Goal: Check status: Check status

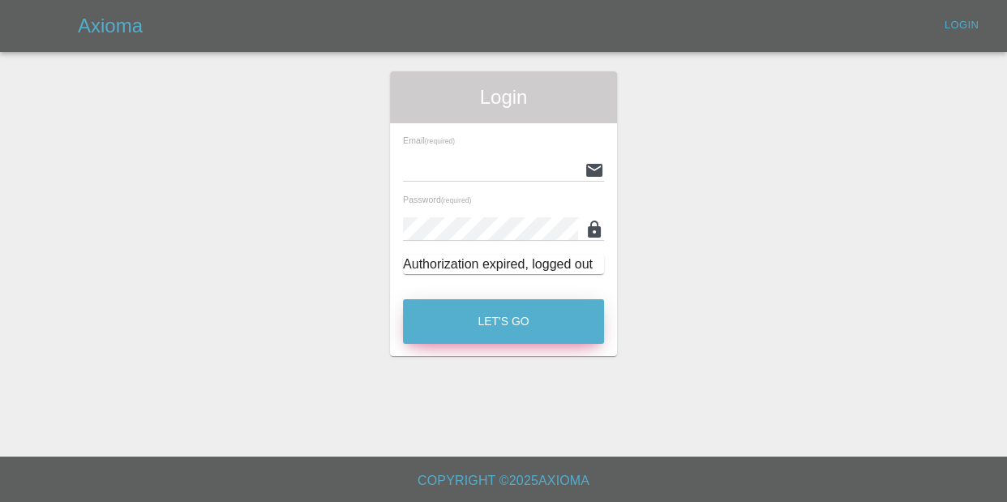
type input "kieron@ogpaintwork.uk"
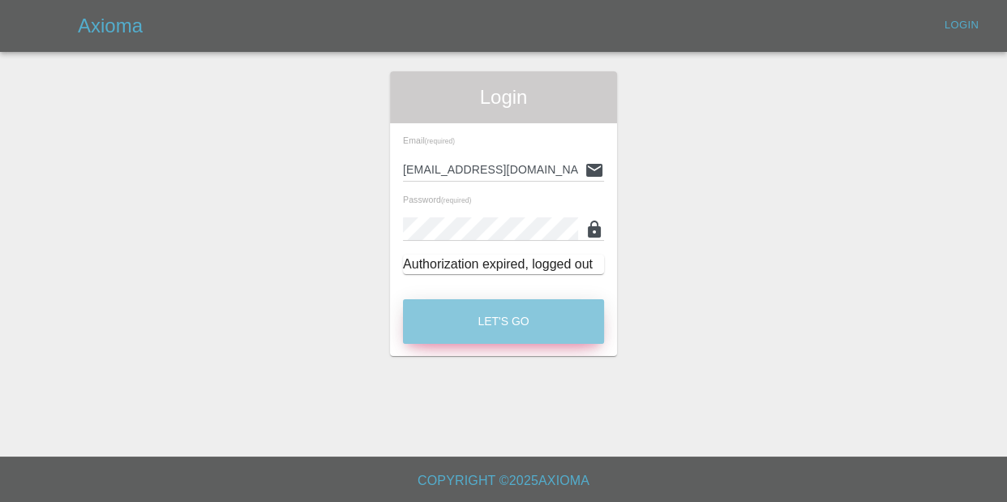
click at [533, 301] on button "Let's Go" at bounding box center [503, 321] width 201 height 45
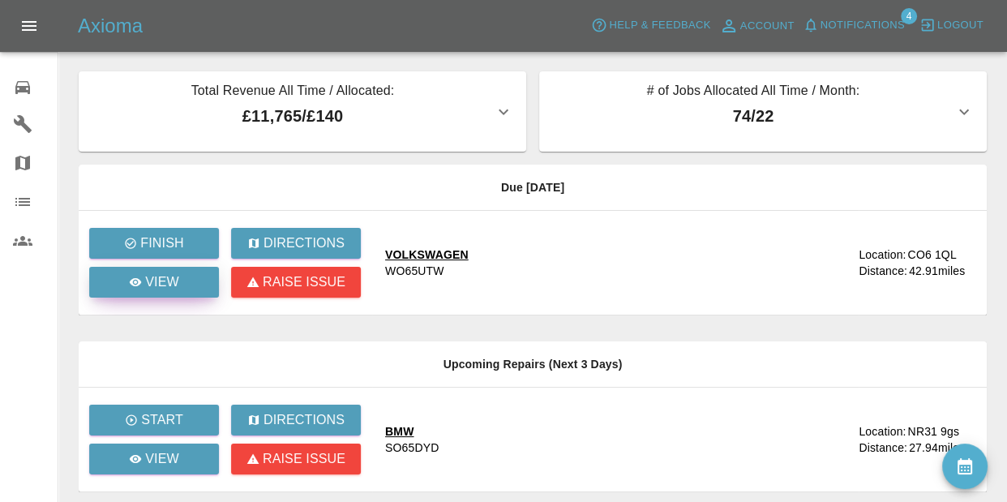
click at [118, 282] on link "View" at bounding box center [154, 282] width 130 height 31
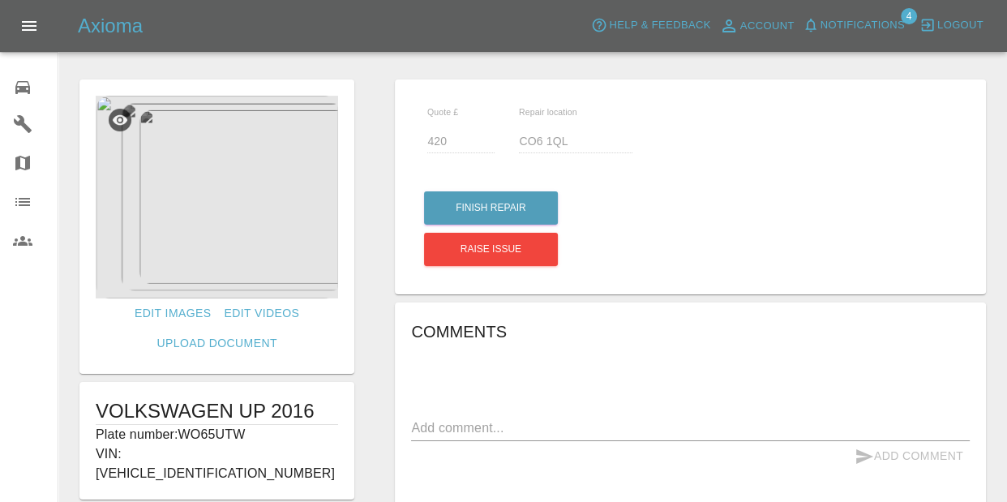
scroll to position [7, 0]
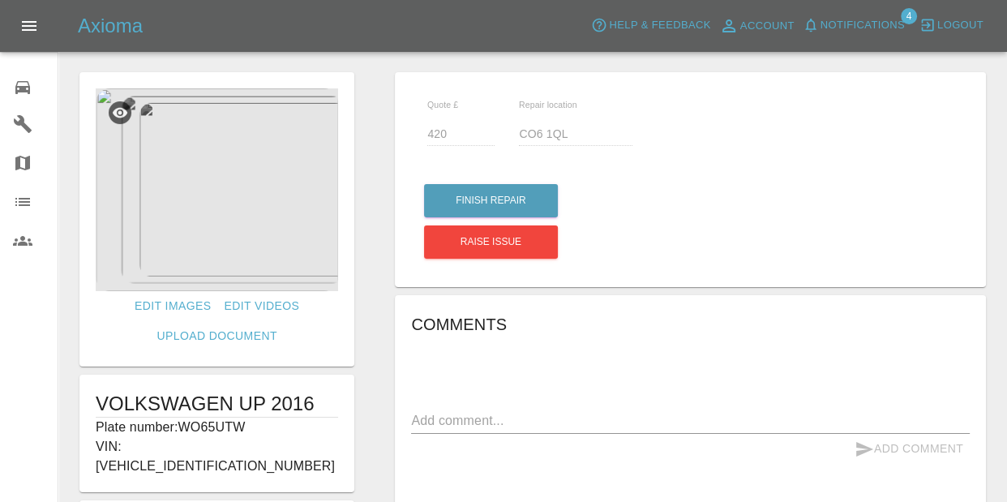
click at [253, 221] on img at bounding box center [217, 189] width 242 height 203
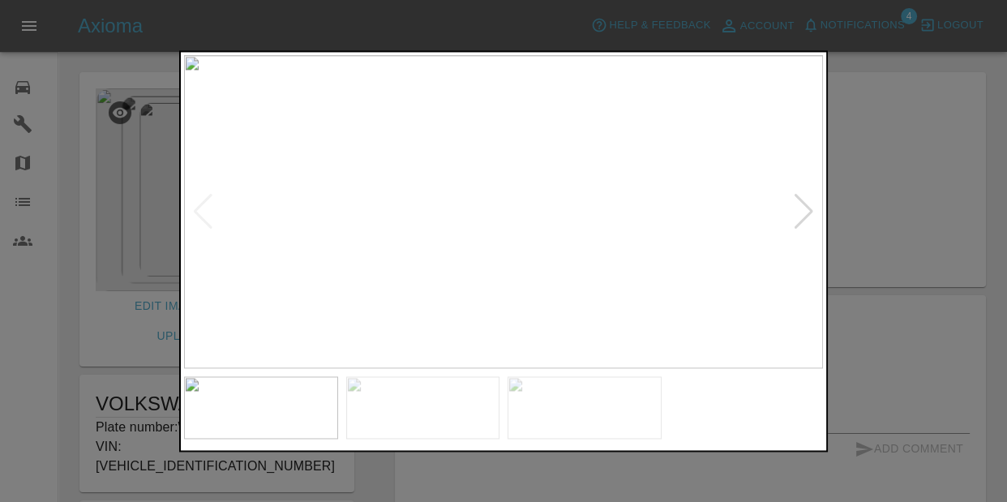
click at [802, 211] on div at bounding box center [804, 212] width 22 height 36
click at [802, 210] on div at bounding box center [804, 212] width 22 height 36
click at [802, 210] on img at bounding box center [503, 212] width 639 height 314
click at [883, 177] on div at bounding box center [503, 251] width 1007 height 502
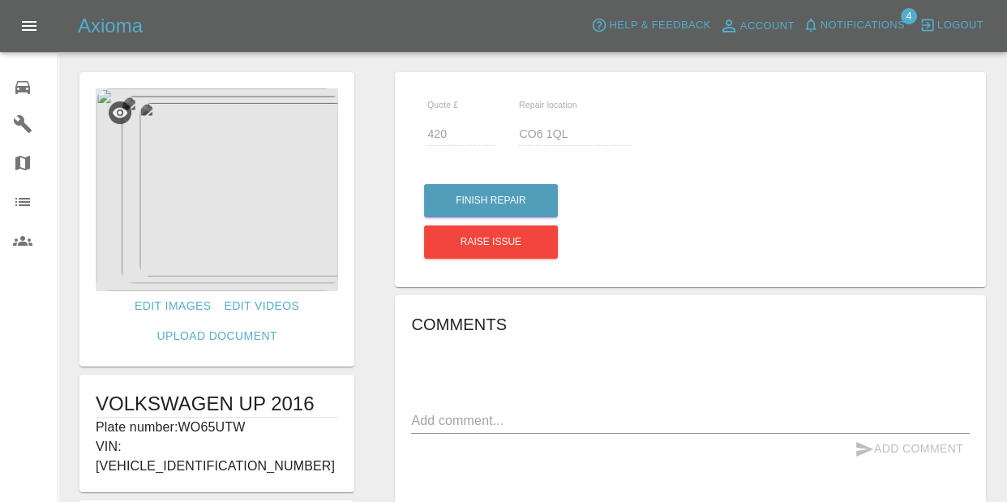
click at [865, 16] on span "Notifications" at bounding box center [862, 25] width 84 height 19
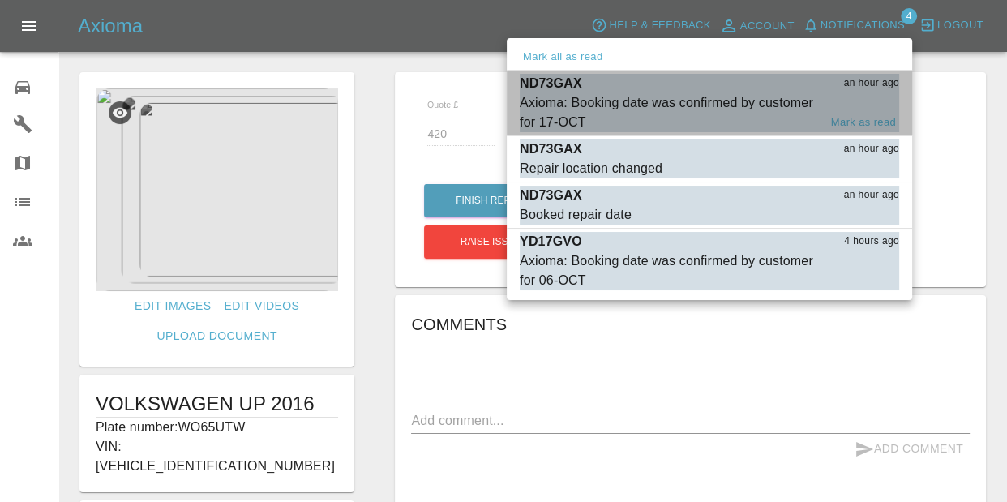
click at [640, 108] on div "Axioma: Booking date was confirmed by customer for 17-OCT" at bounding box center [669, 112] width 298 height 39
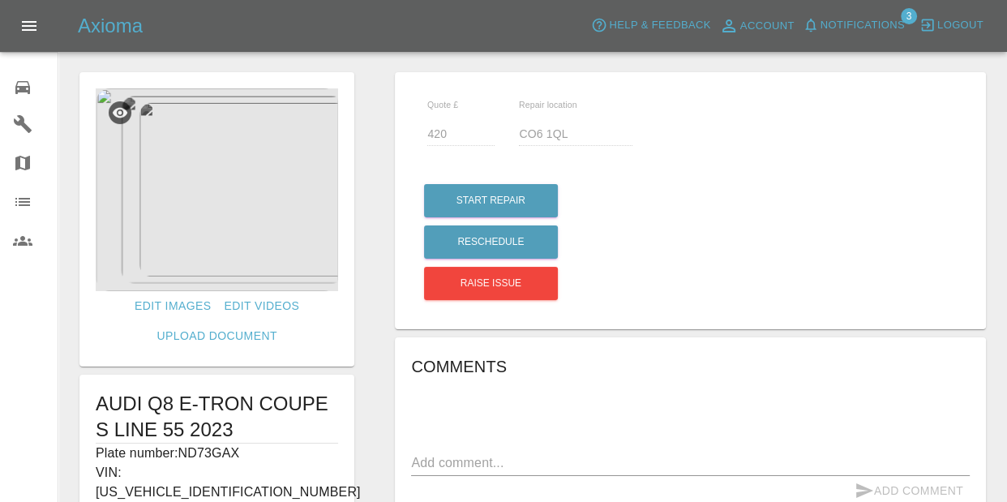
type input "170"
type input "Nr4 6xn"
click at [281, 204] on img at bounding box center [217, 189] width 242 height 203
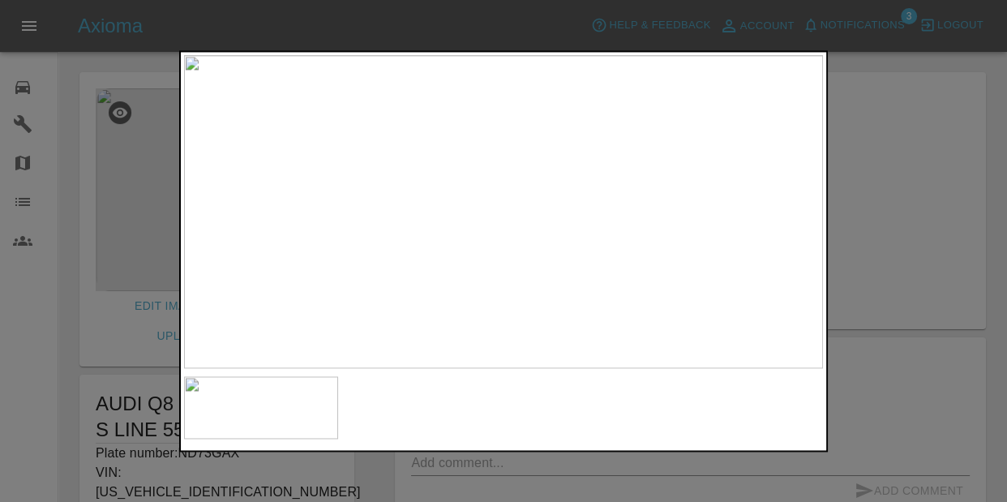
click at [1005, 263] on div at bounding box center [503, 251] width 1007 height 502
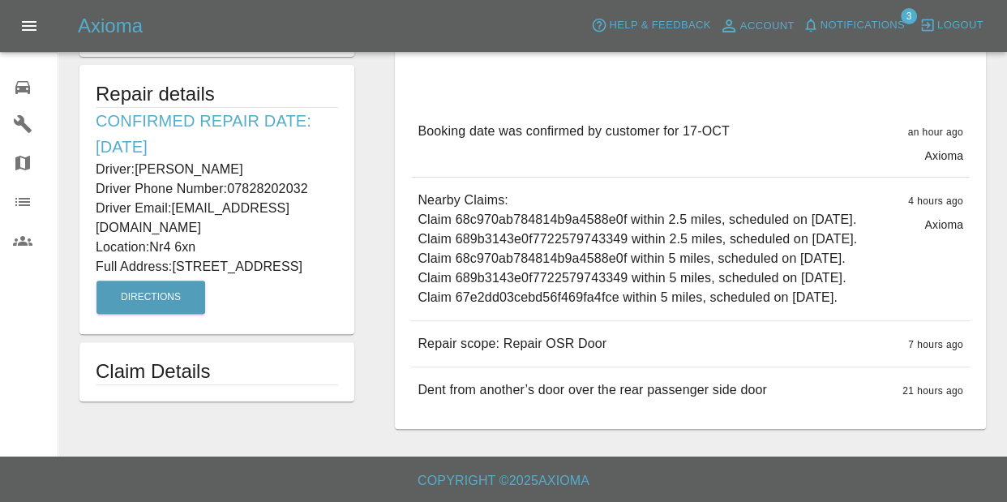
scroll to position [546, 0]
drag, startPoint x: 501, startPoint y: 344, endPoint x: 631, endPoint y: 348, distance: 129.8
click at [631, 349] on div "Repair scope: Repair OSR Door 7 hours ago" at bounding box center [690, 343] width 558 height 45
copy p "Repair OSR Door"
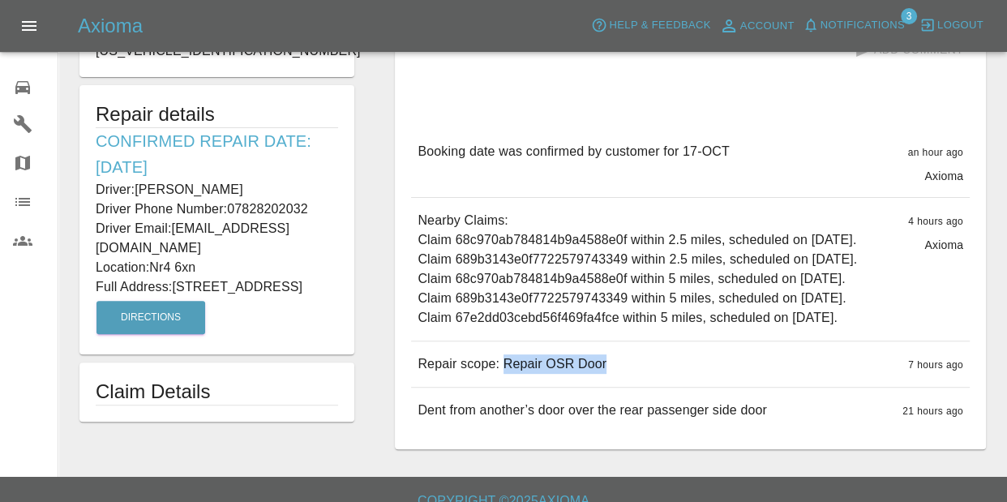
scroll to position [358, 0]
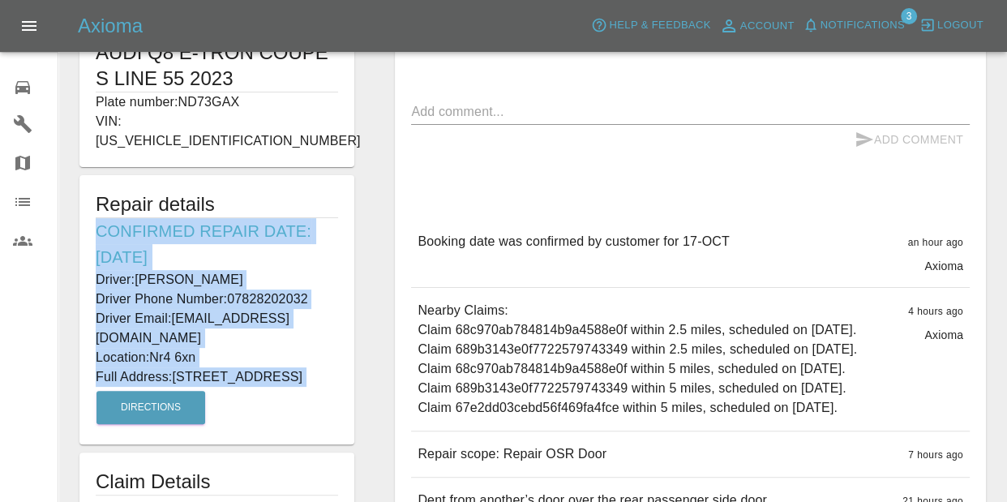
drag, startPoint x: 99, startPoint y: 208, endPoint x: 231, endPoint y: 338, distance: 185.1
click at [266, 371] on div "Repair details Confirmed Repair Date: 17/10/25 Driver: Abdullahi Mohamud Driver…" at bounding box center [216, 309] width 275 height 269
copy div "Confirmed Repair Date: 17/10/25 Driver: Abdullahi Mohamud Driver Phone Number: …"
click at [833, 35] on button "Notifications" at bounding box center [853, 25] width 110 height 25
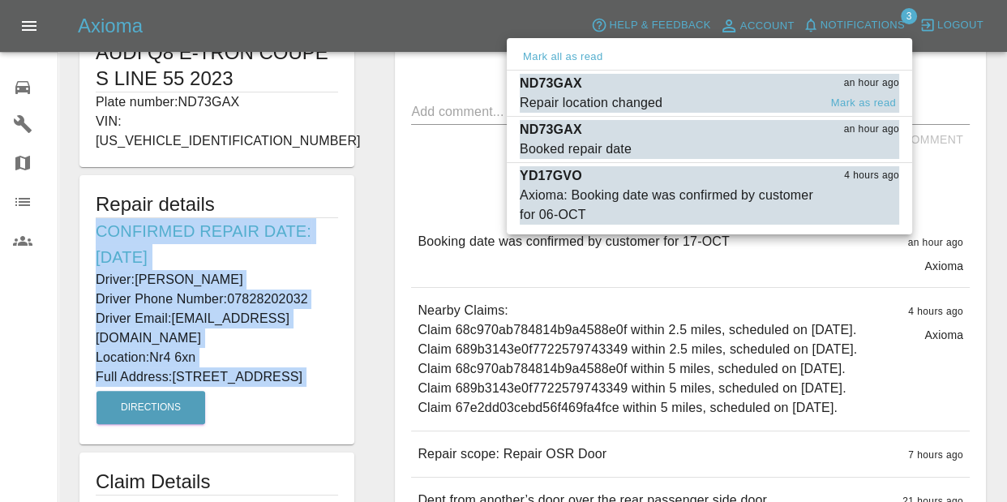
click at [743, 97] on span "Repair location changed" at bounding box center [669, 102] width 298 height 19
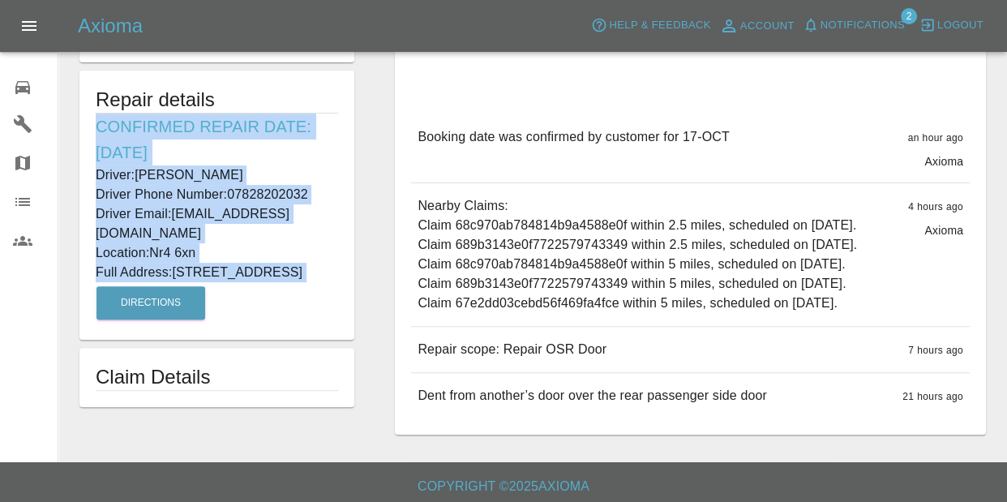
scroll to position [370, 0]
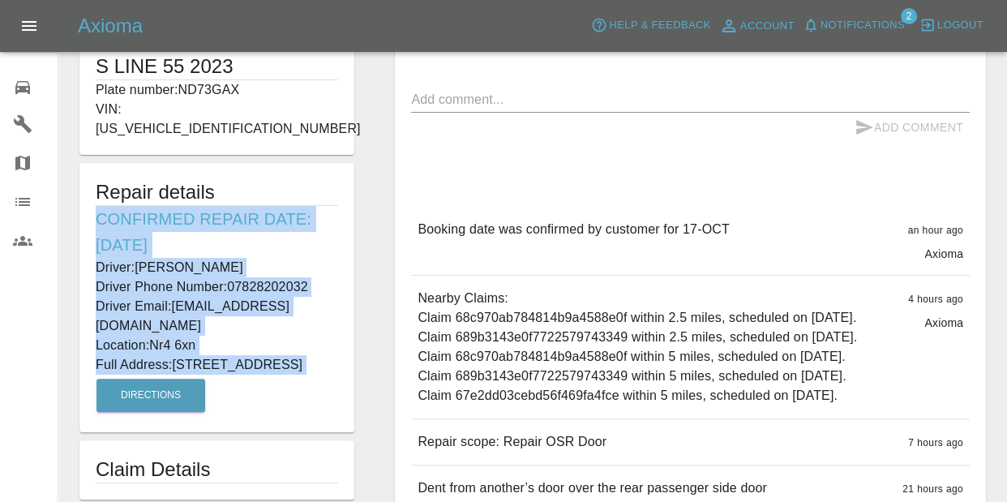
click at [819, 19] on icon "button" at bounding box center [810, 25] width 16 height 16
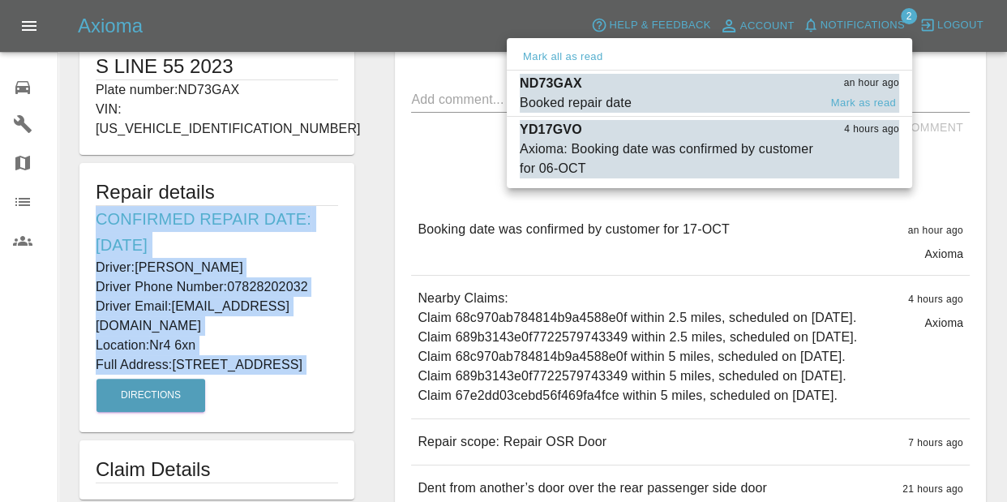
click at [546, 83] on p "ND73GAX" at bounding box center [551, 83] width 62 height 19
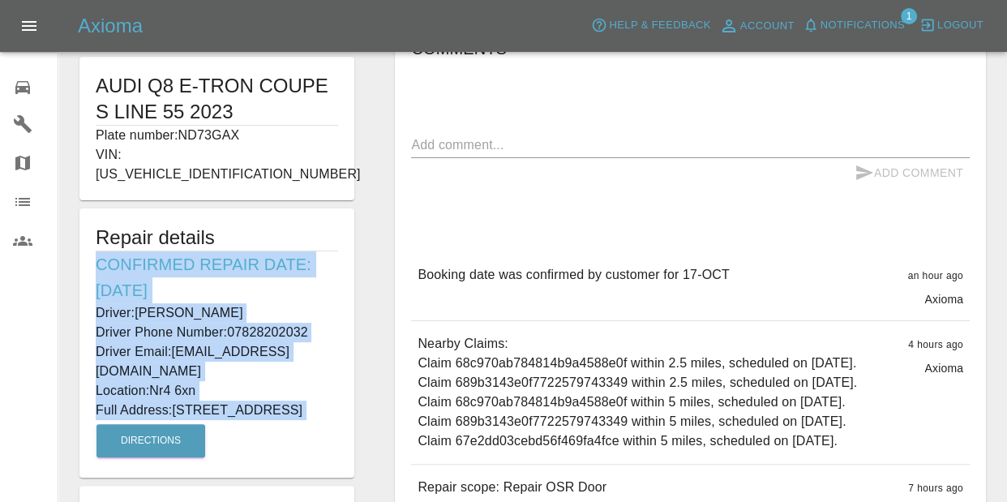
scroll to position [310, 0]
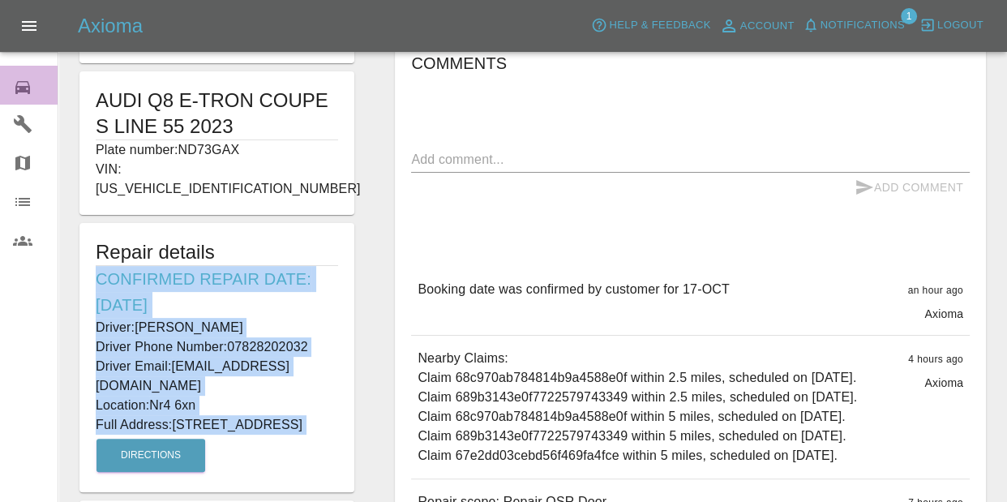
click at [10, 79] on link "0 Repair home" at bounding box center [29, 85] width 58 height 39
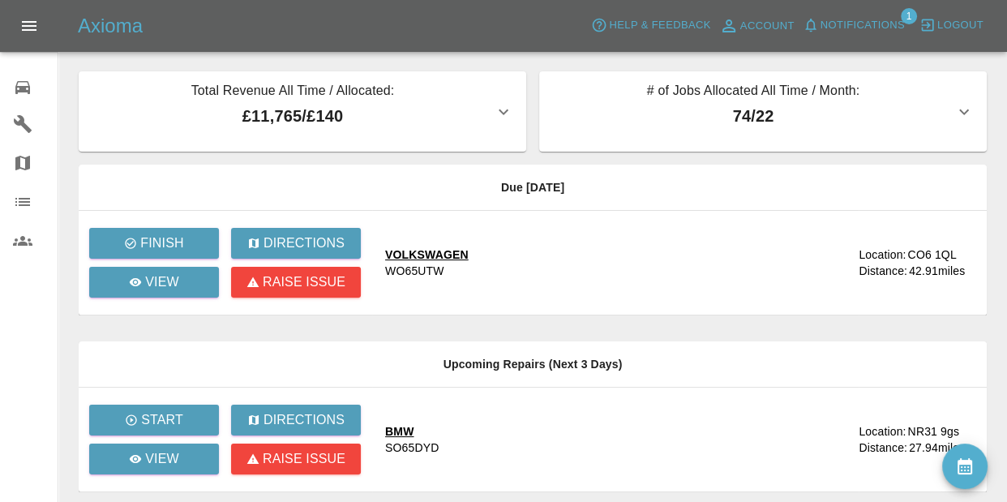
click at [28, 93] on icon at bounding box center [22, 87] width 19 height 19
click at [10, 77] on link "0 Repair home" at bounding box center [29, 85] width 58 height 39
click at [16, 78] on icon at bounding box center [22, 87] width 19 height 19
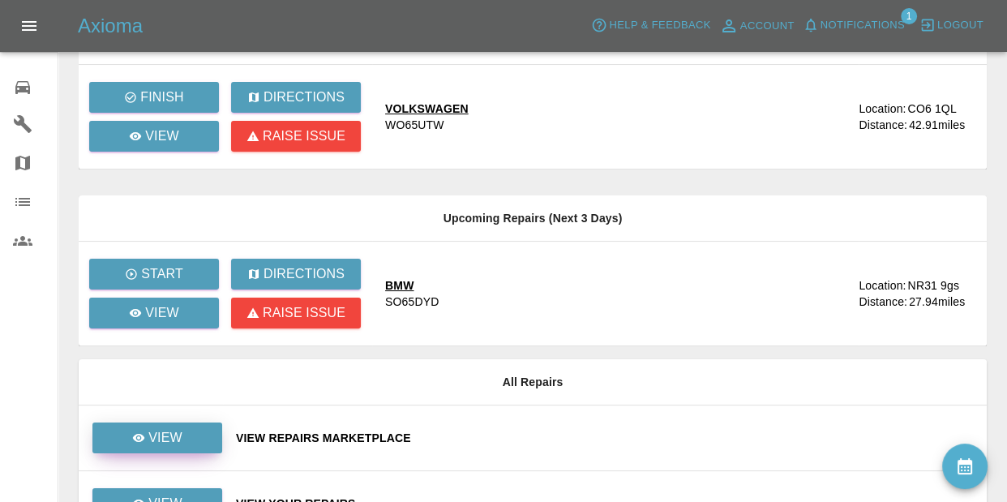
scroll to position [206, 0]
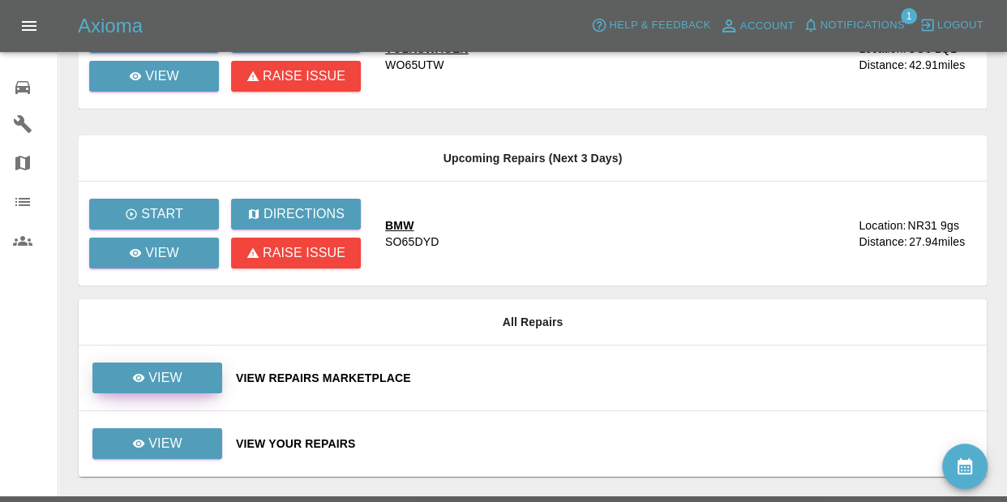
click at [190, 383] on link "View" at bounding box center [157, 377] width 130 height 31
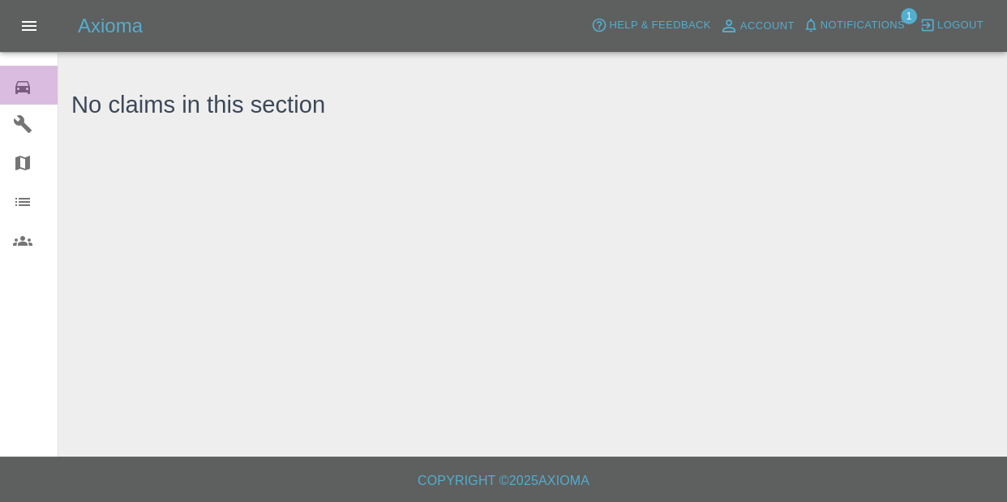
click at [32, 83] on icon at bounding box center [22, 87] width 19 height 19
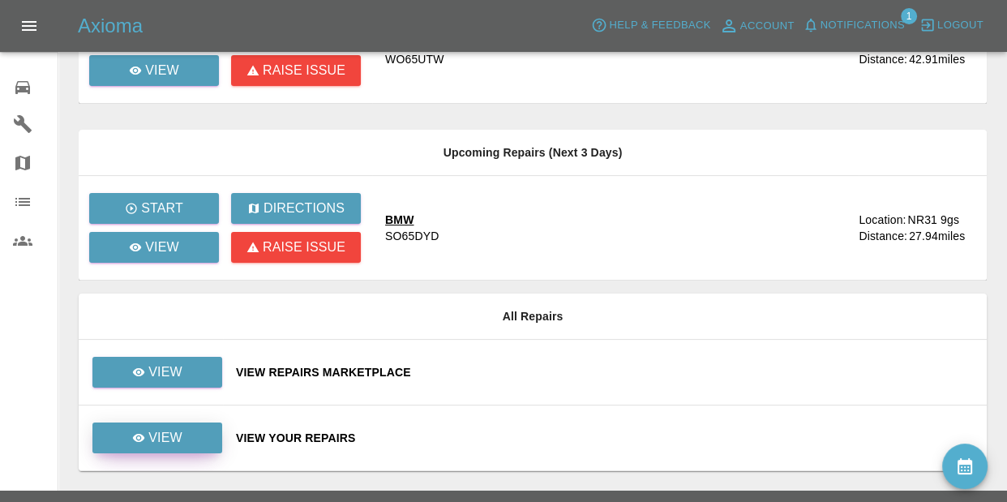
scroll to position [215, 0]
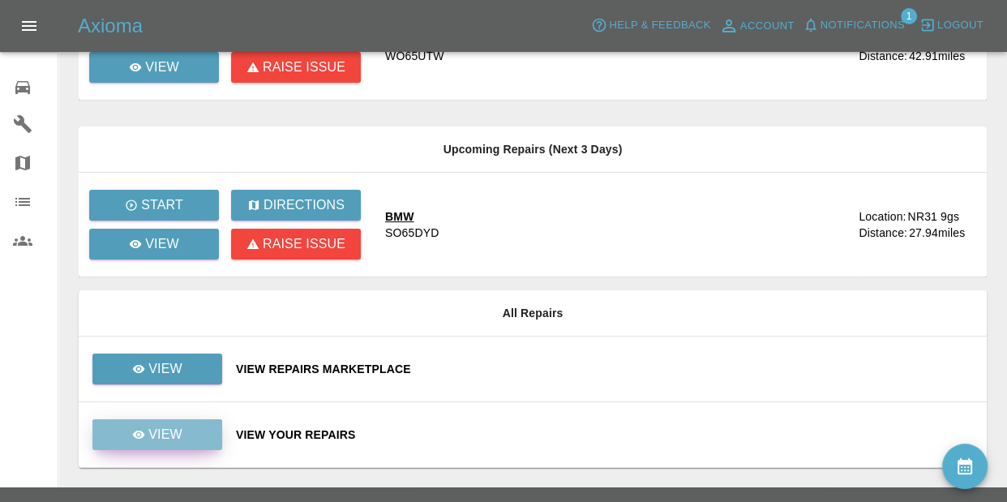
click at [189, 423] on link "View" at bounding box center [157, 434] width 130 height 31
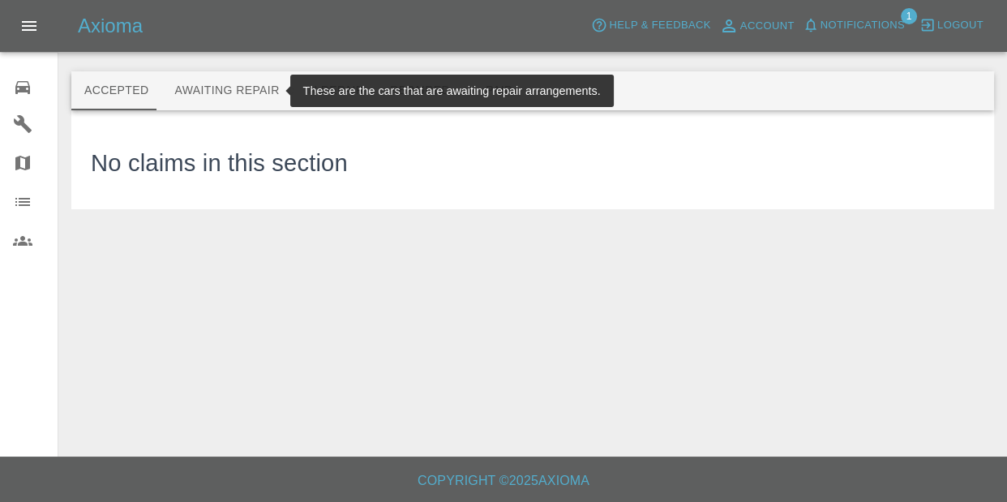
click at [199, 97] on button "Awaiting Repair" at bounding box center [226, 90] width 131 height 39
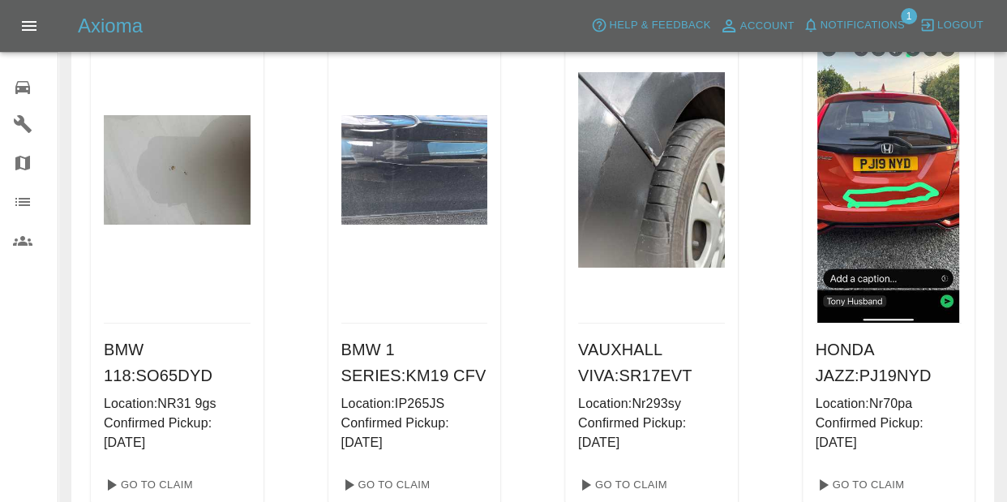
scroll to position [115, 0]
